Goal: Find specific page/section: Find specific page/section

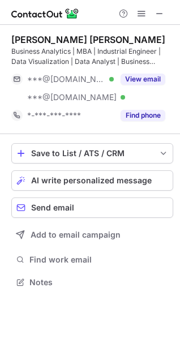
scroll to position [275, 180]
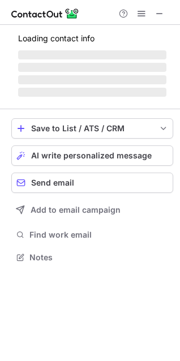
scroll to position [246, 180]
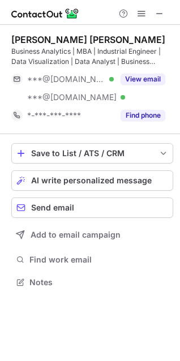
scroll to position [275, 180]
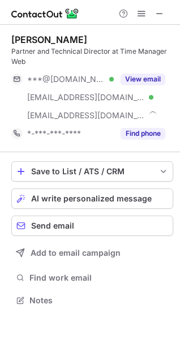
scroll to position [293, 180]
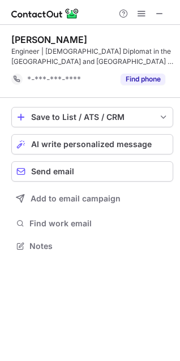
scroll to position [238, 180]
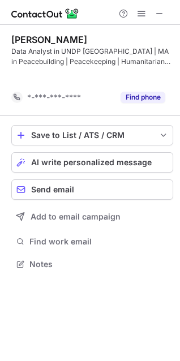
scroll to position [238, 180]
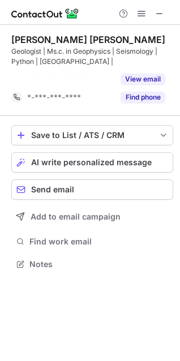
scroll to position [238, 180]
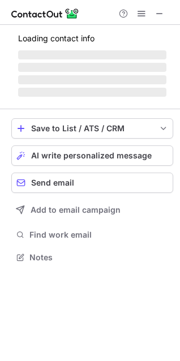
scroll to position [256, 180]
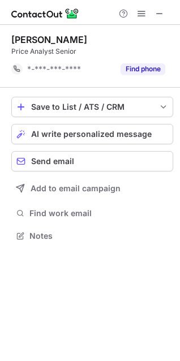
scroll to position [228, 180]
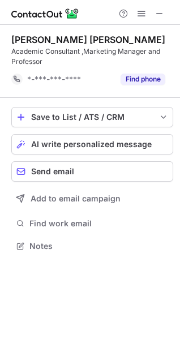
scroll to position [238, 180]
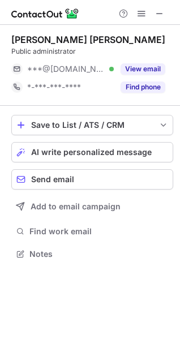
scroll to position [246, 180]
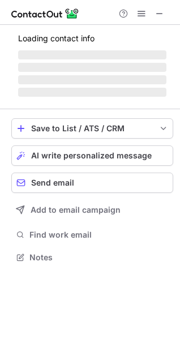
scroll to position [246, 180]
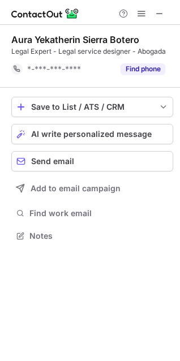
scroll to position [228, 180]
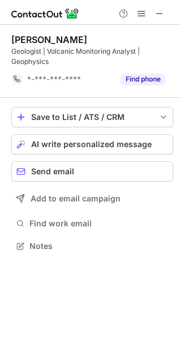
scroll to position [238, 180]
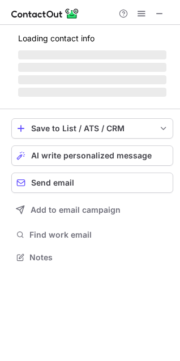
scroll to position [246, 180]
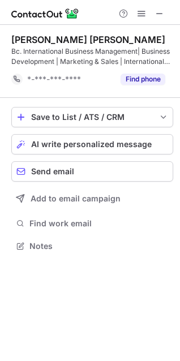
scroll to position [238, 180]
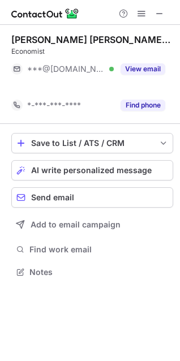
scroll to position [246, 180]
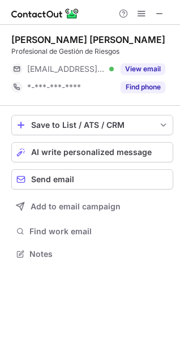
scroll to position [246, 180]
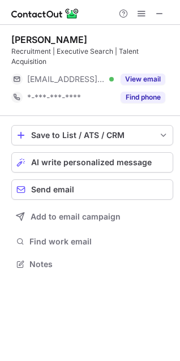
scroll to position [256, 180]
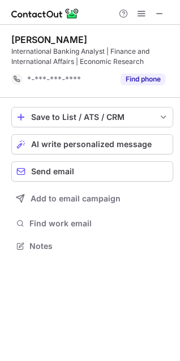
scroll to position [238, 180]
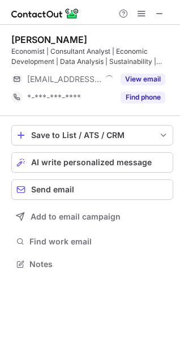
scroll to position [256, 180]
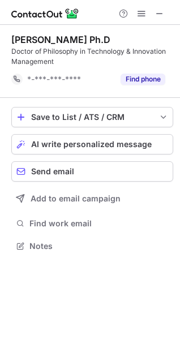
scroll to position [238, 180]
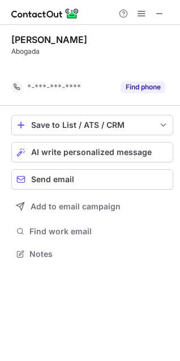
scroll to position [228, 180]
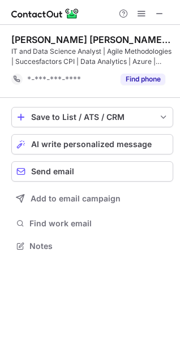
scroll to position [238, 180]
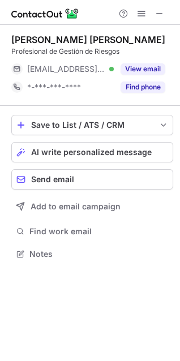
scroll to position [246, 180]
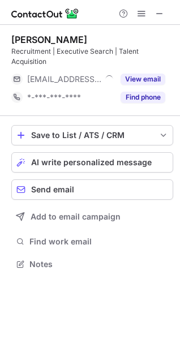
scroll to position [256, 180]
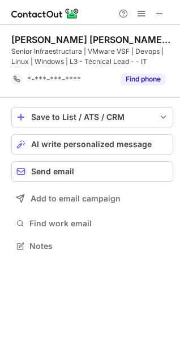
scroll to position [238, 180]
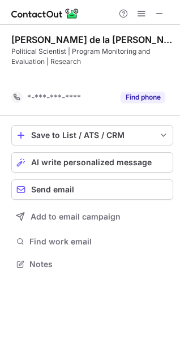
scroll to position [238, 180]
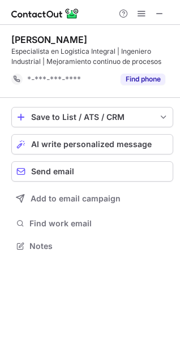
scroll to position [238, 180]
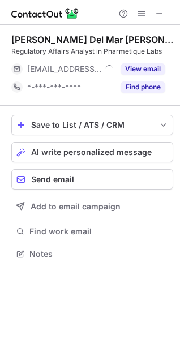
scroll to position [246, 180]
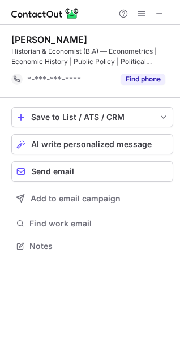
scroll to position [238, 180]
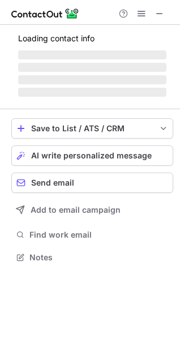
scroll to position [256, 180]
